Goal: Task Accomplishment & Management: Use online tool/utility

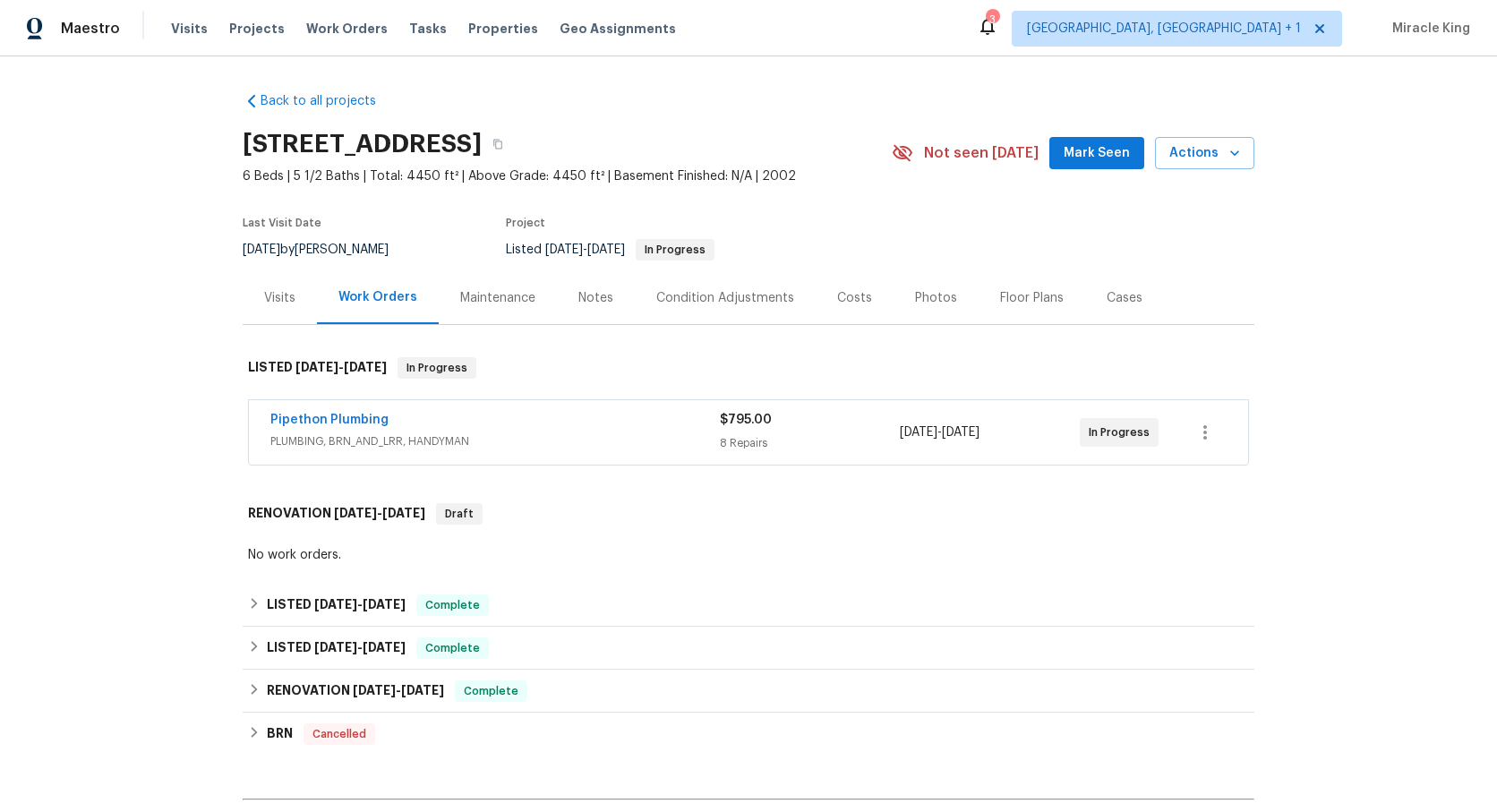
click at [289, 305] on div "Visits" at bounding box center [280, 297] width 31 height 17
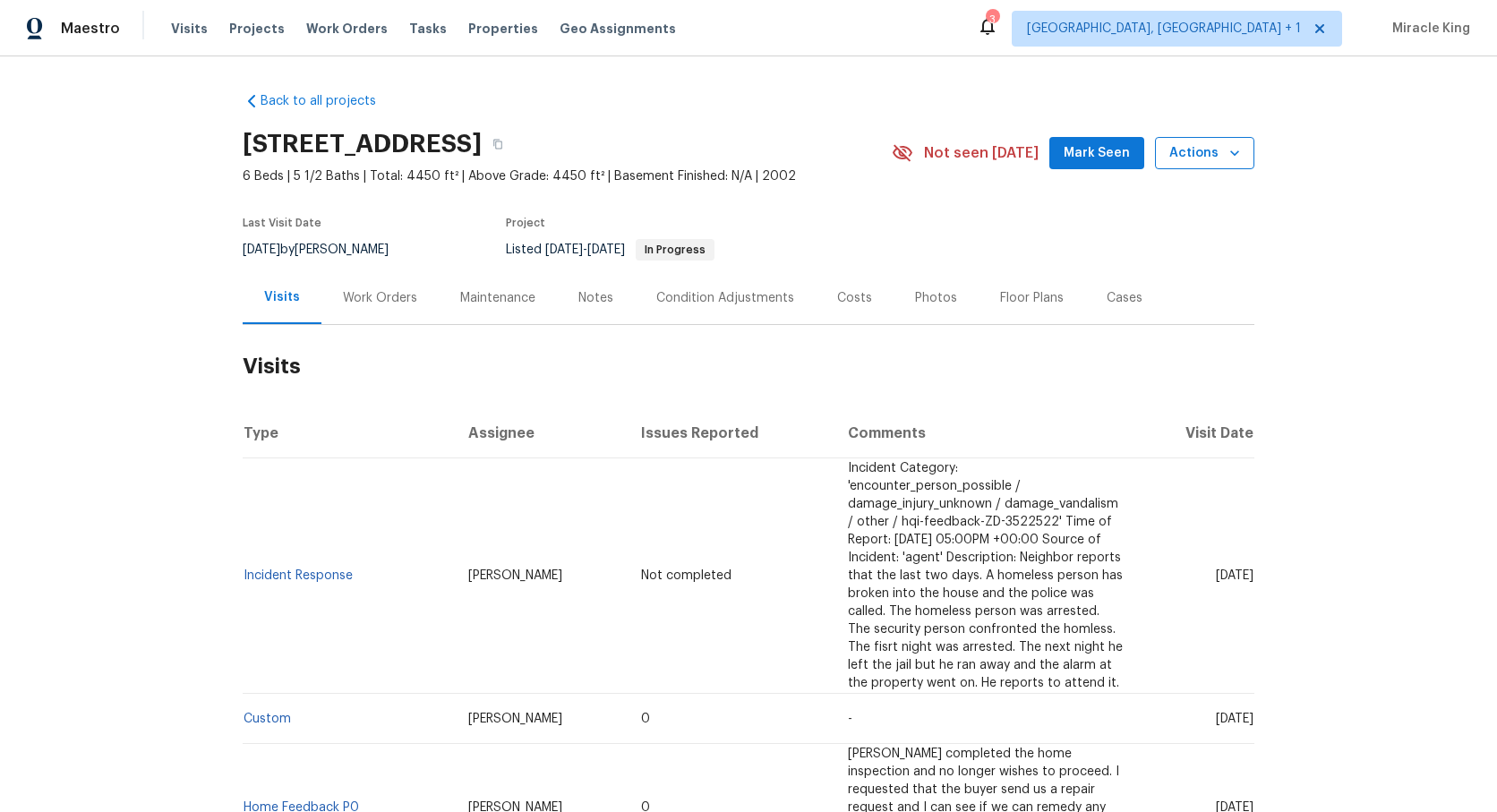
scroll to position [1, 0]
click at [1249, 137] on button "Actions" at bounding box center [1204, 153] width 99 height 33
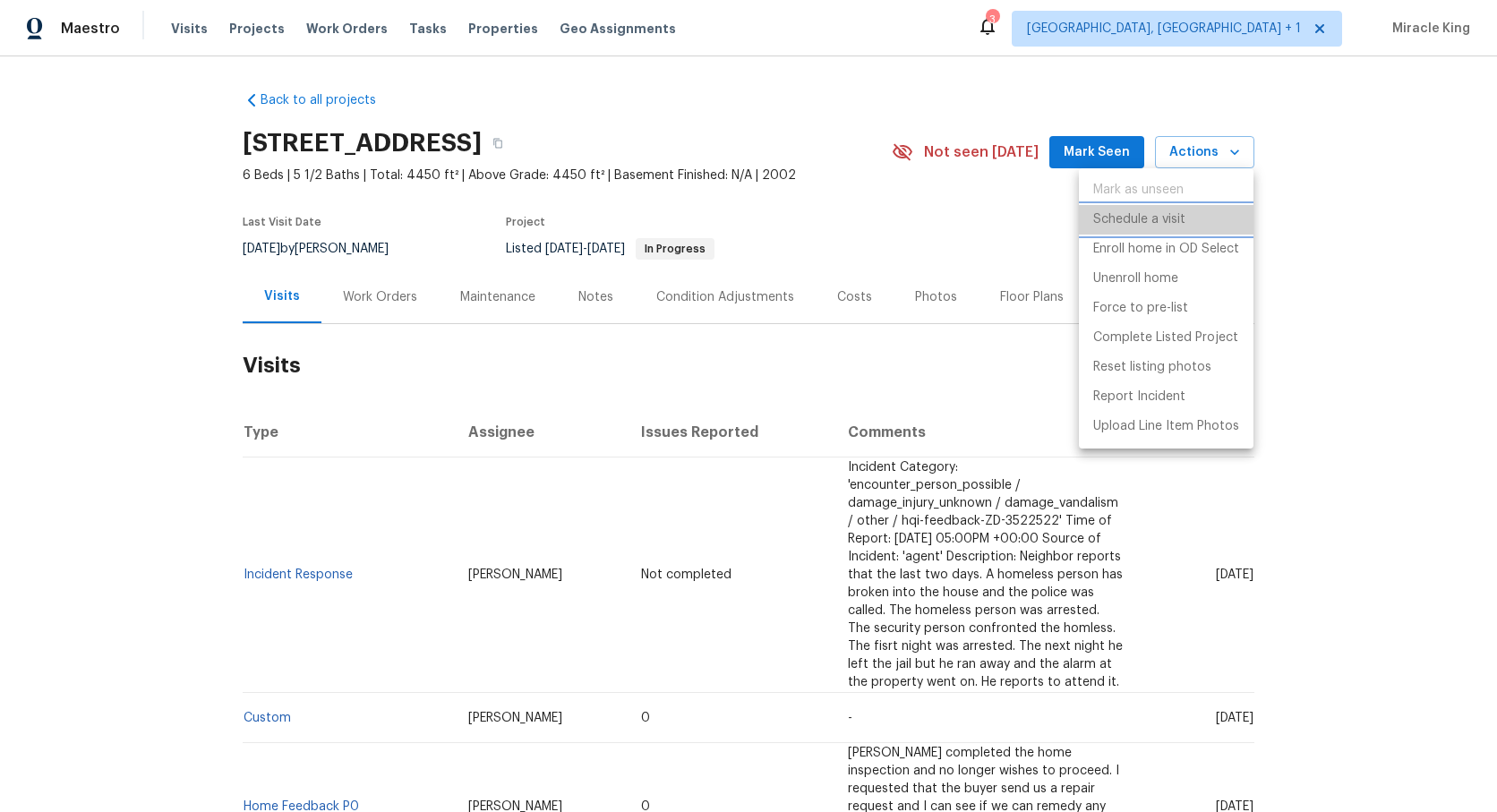
click at [1142, 225] on p "Schedule a visit" at bounding box center [1139, 220] width 92 height 18
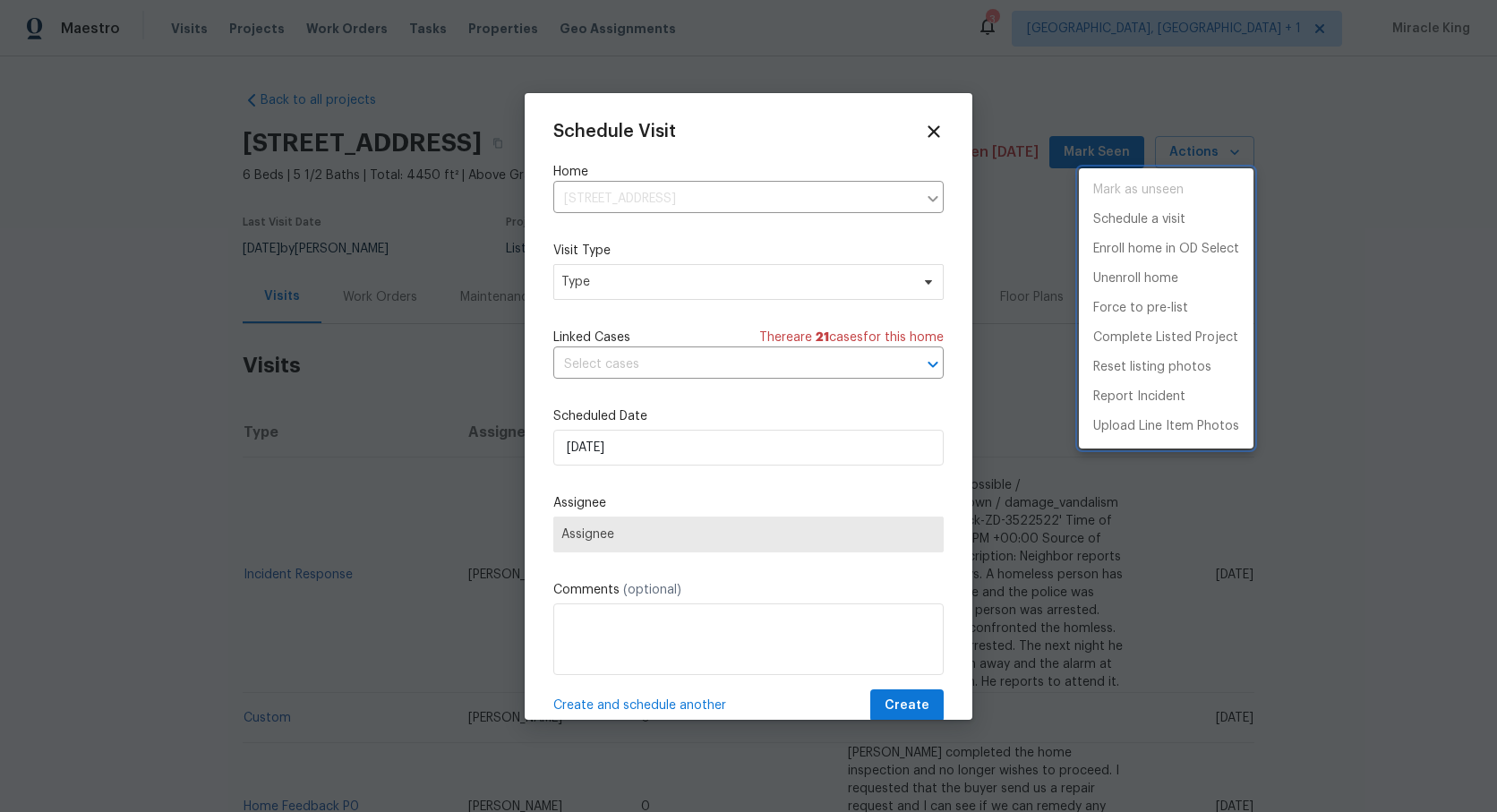
click at [705, 304] on div at bounding box center [748, 406] width 1497 height 812
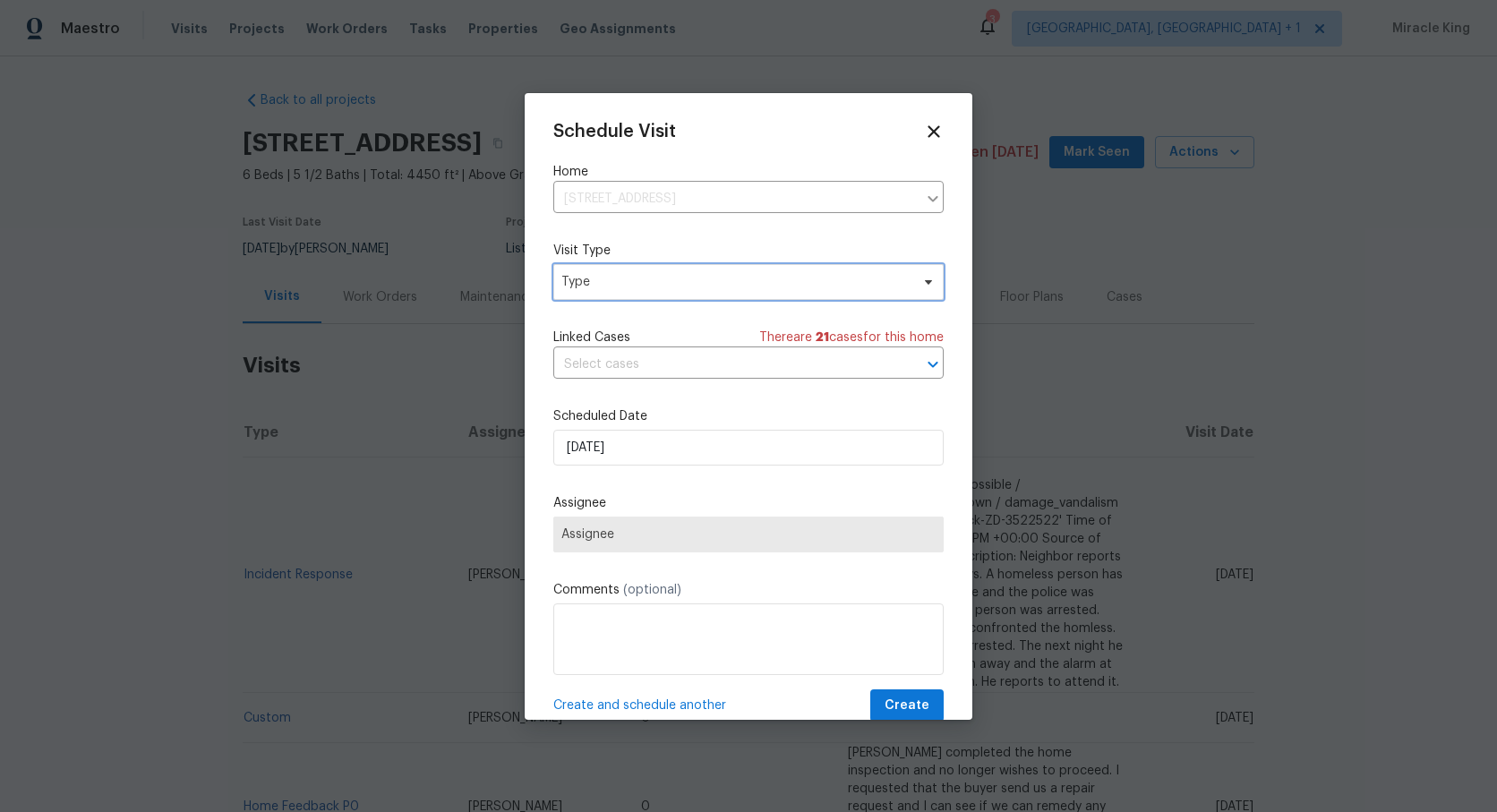
click at [687, 284] on span "Type" at bounding box center [735, 281] width 349 height 17
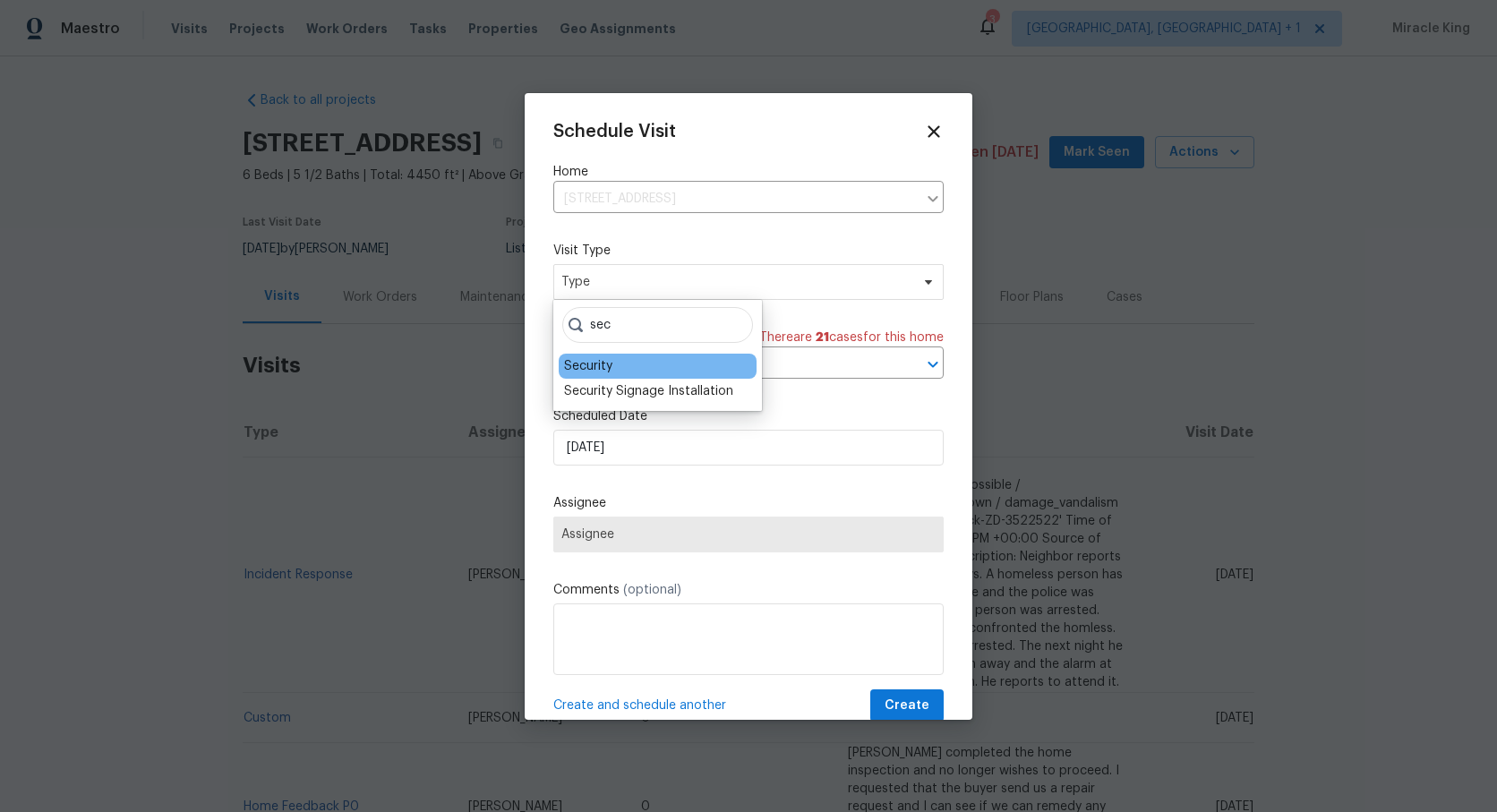
type input "sec"
click at [650, 365] on div "Security" at bounding box center [657, 365] width 198 height 25
click at [614, 365] on div "Security" at bounding box center [657, 365] width 198 height 25
click at [603, 366] on div "Security" at bounding box center [588, 365] width 49 height 17
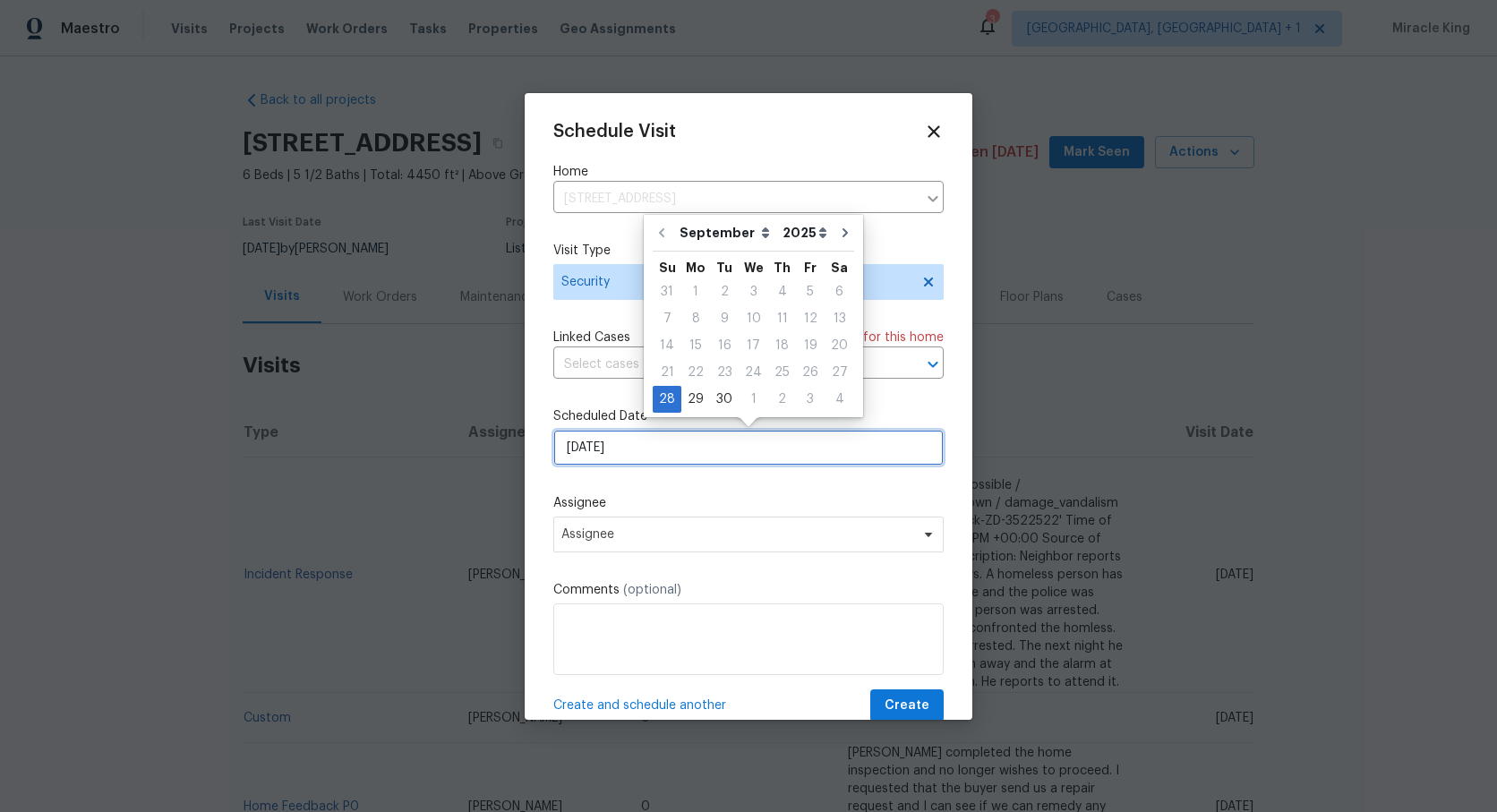
click at [685, 443] on input "[DATE]" at bounding box center [748, 447] width 390 height 36
click at [686, 395] on div "29" at bounding box center [696, 398] width 29 height 25
type input "[DATE]"
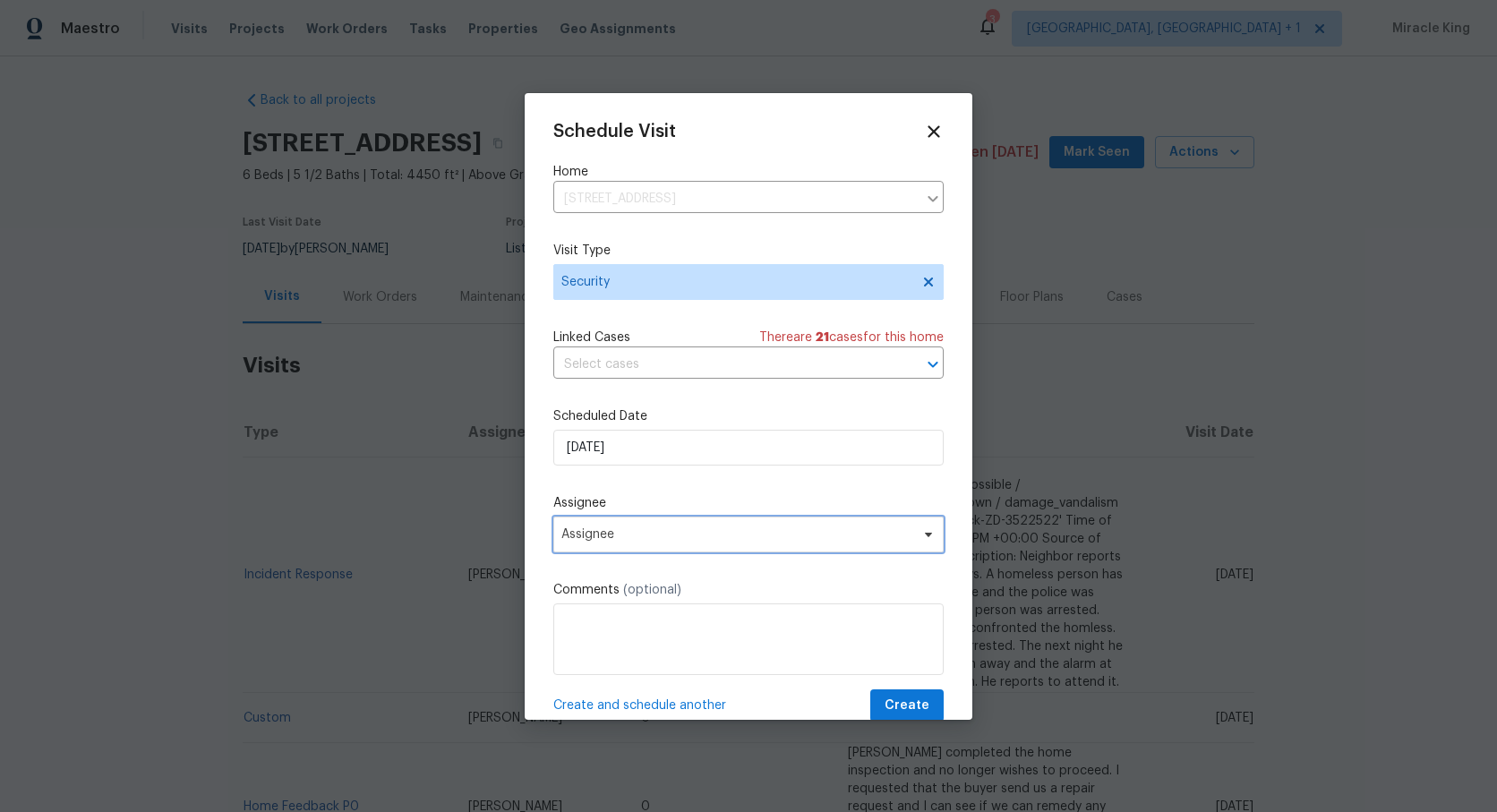
click at [674, 531] on span "Assignee" at bounding box center [736, 534] width 351 height 15
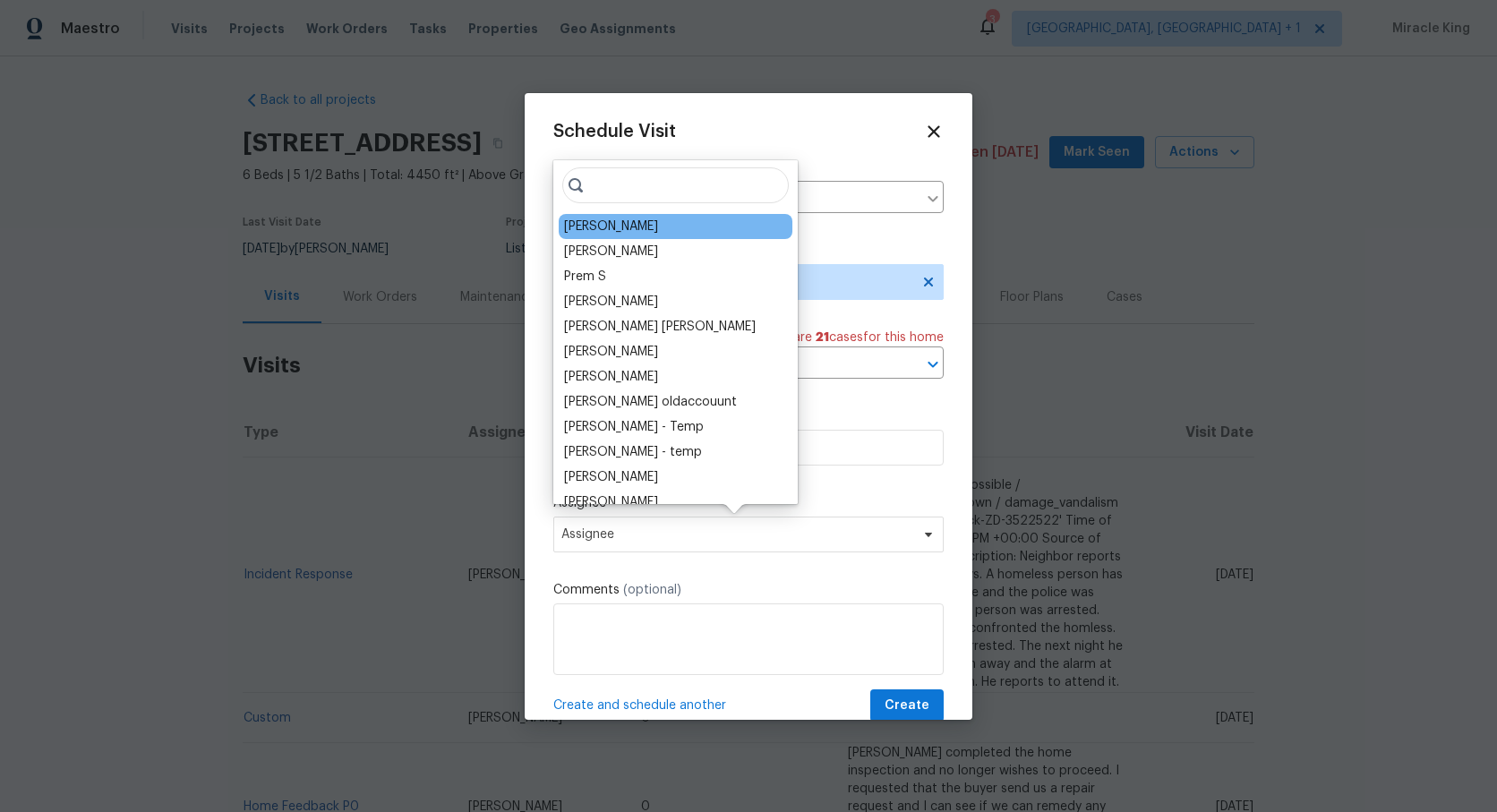
click at [679, 228] on div "[PERSON_NAME]" at bounding box center [675, 226] width 234 height 25
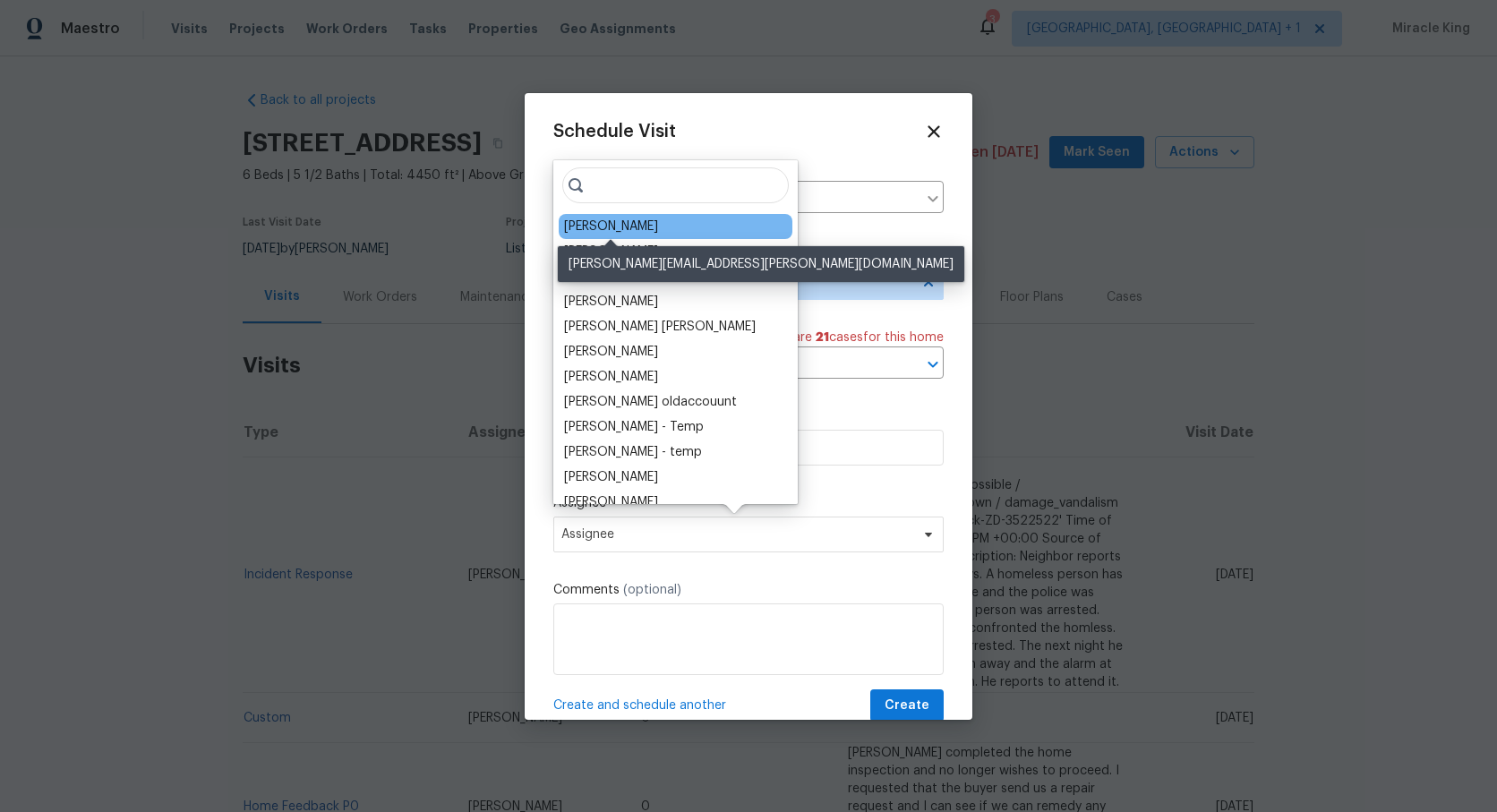
click at [628, 230] on div "[PERSON_NAME]" at bounding box center [611, 225] width 94 height 17
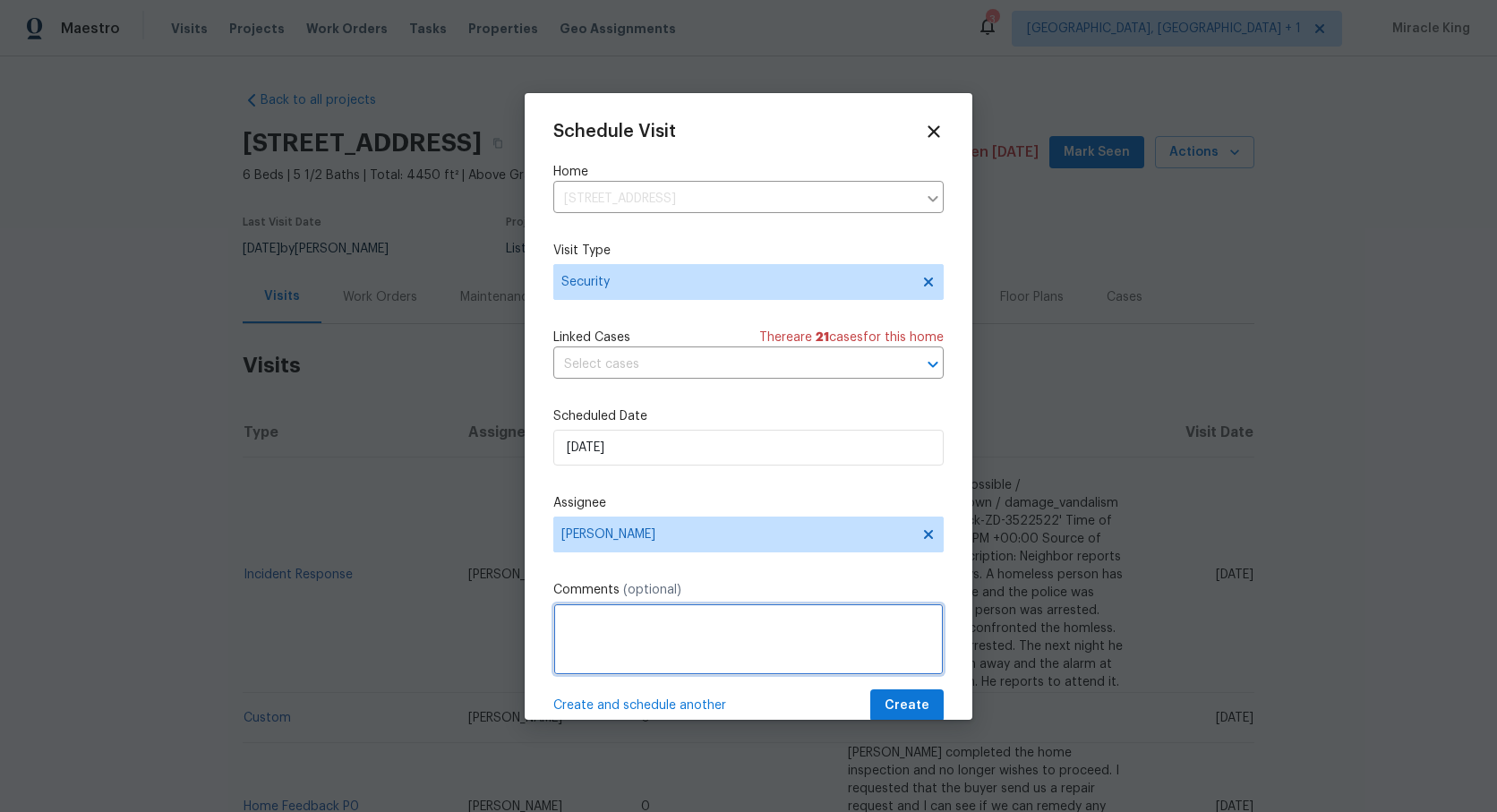
click at [762, 640] on textarea at bounding box center [748, 639] width 390 height 72
click at [628, 623] on textarea "Hi, please update lockbox code it may have been compromised - we receive" at bounding box center [748, 639] width 390 height 72
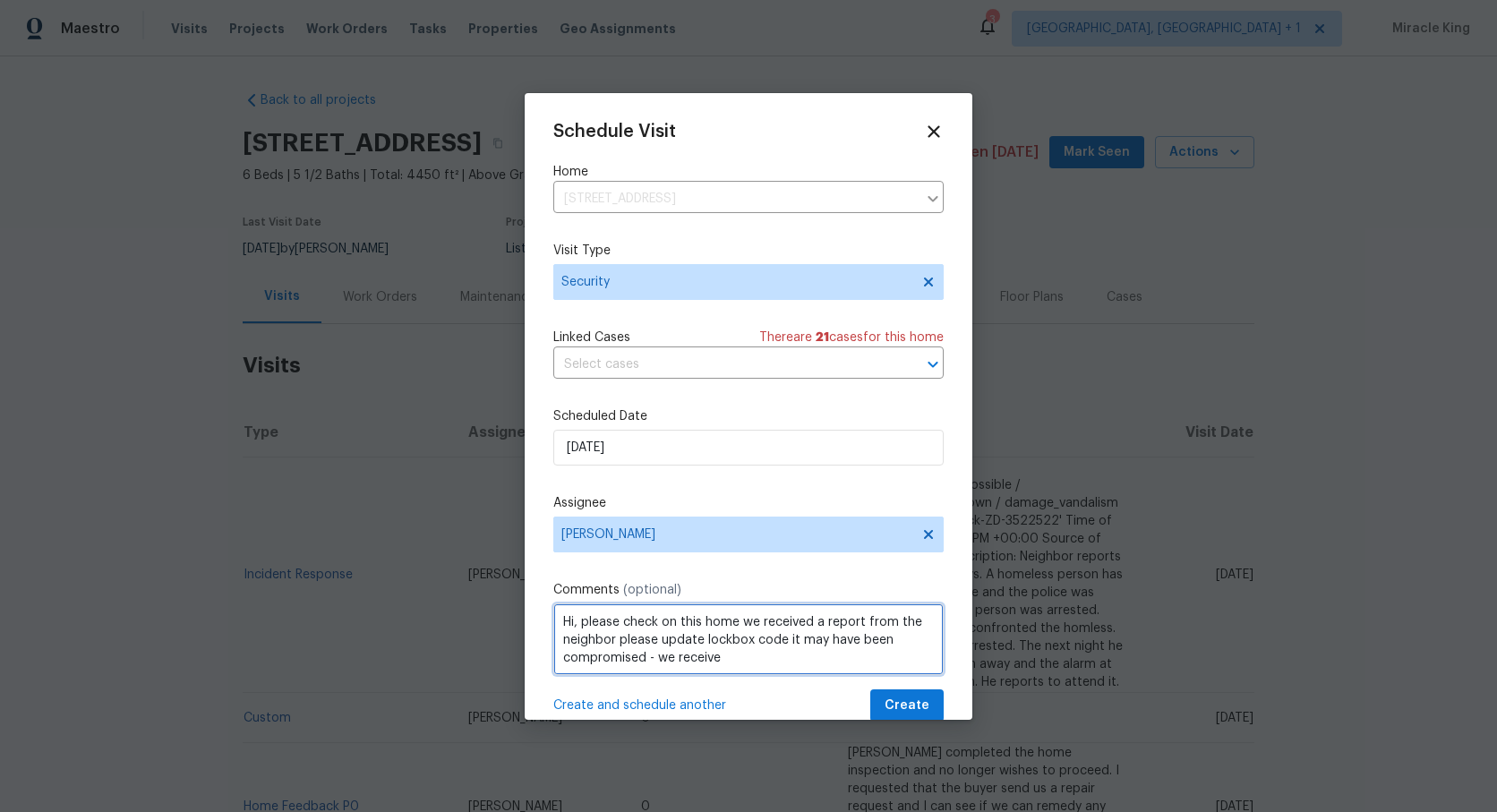
drag, startPoint x: 733, startPoint y: 660, endPoint x: 652, endPoint y: 661, distance: 81.0
click at [652, 661] on textarea "Hi, please check on this home we received a report from the neighbor please upd…" at bounding box center [748, 639] width 390 height 72
type textarea "Hi, please check on this home we received a report from the neighbor please upd…"
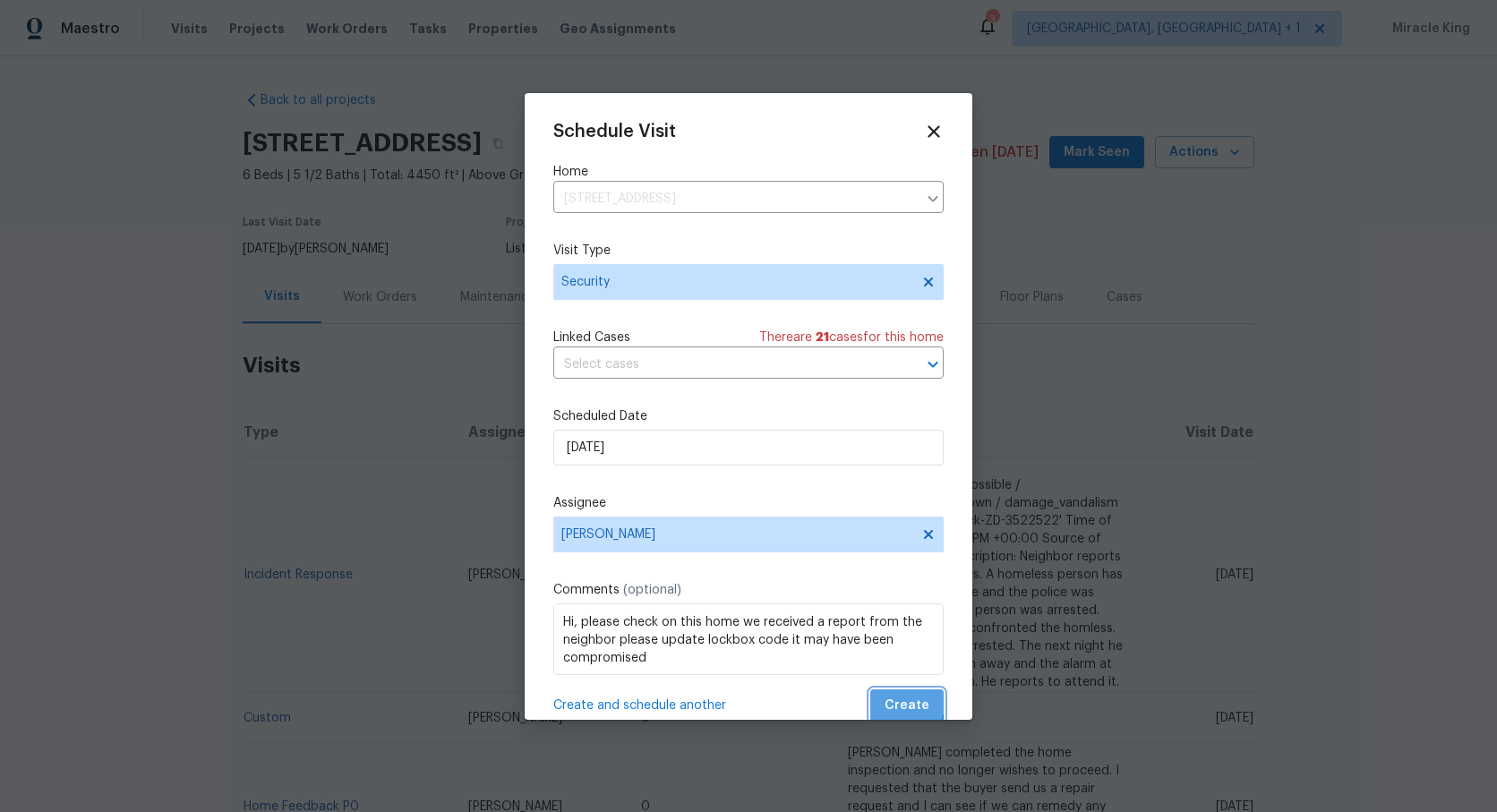
click at [902, 702] on span "Create" at bounding box center [906, 705] width 45 height 22
